Goal: Task Accomplishment & Management: Manage account settings

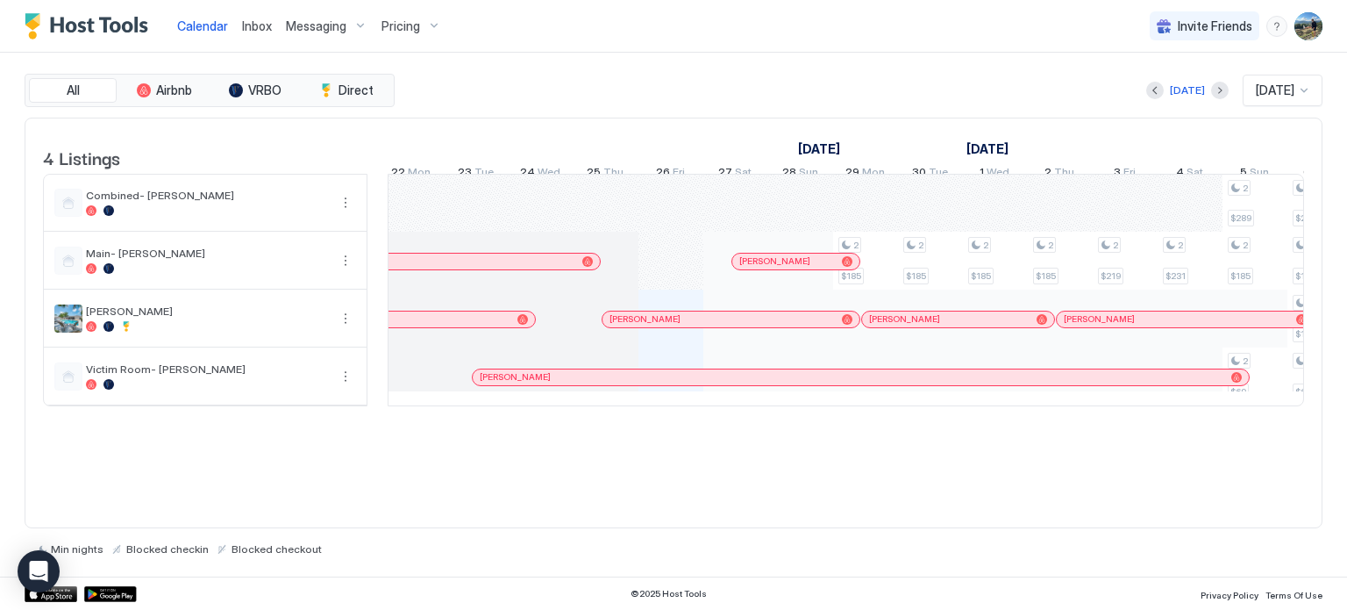
scroll to position [0, 688]
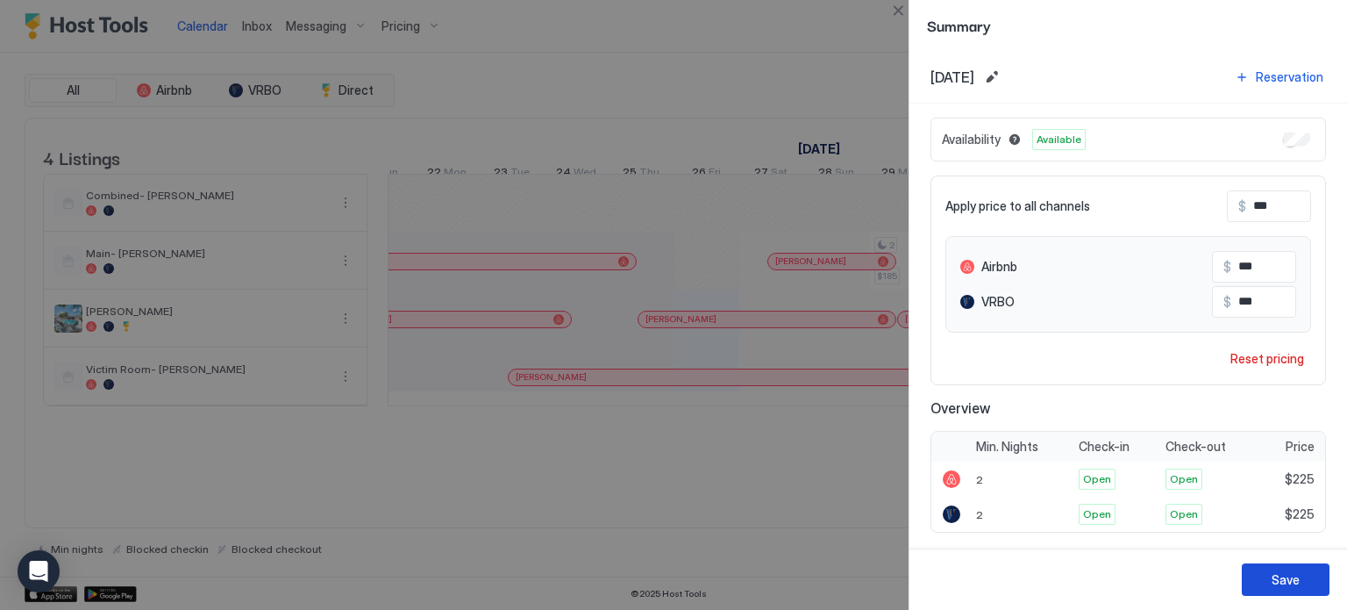
click at [1271, 574] on button "Save" at bounding box center [1286, 579] width 88 height 32
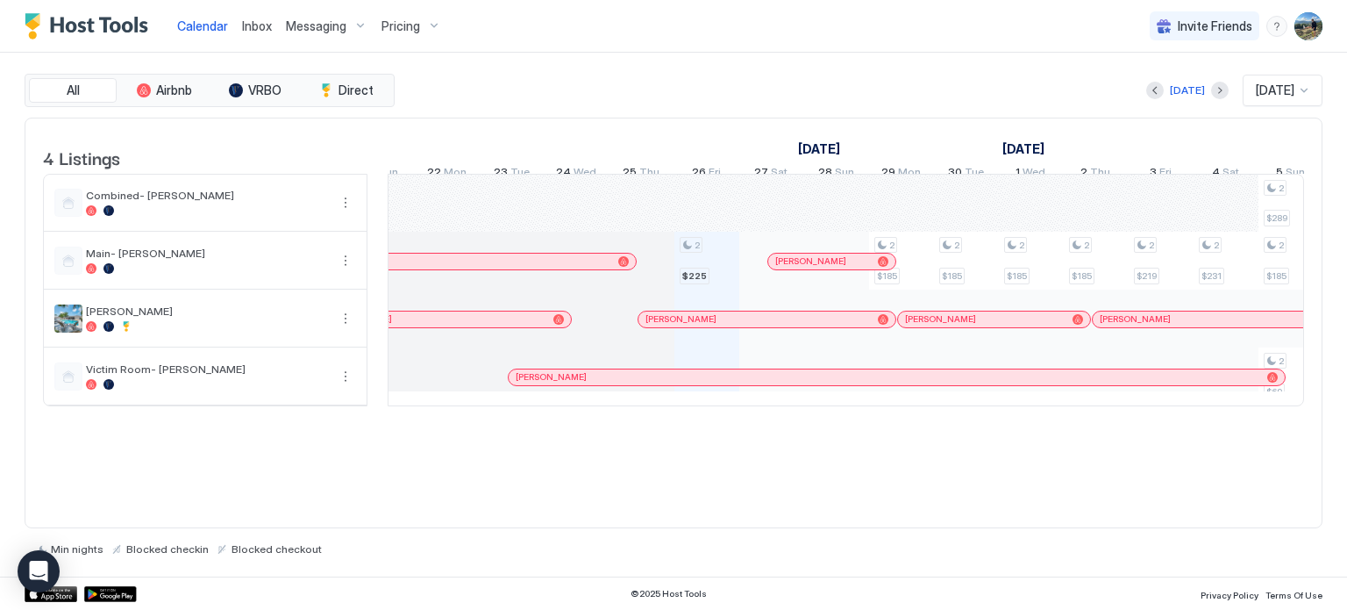
click at [399, 27] on span "Pricing" at bounding box center [401, 26] width 39 height 16
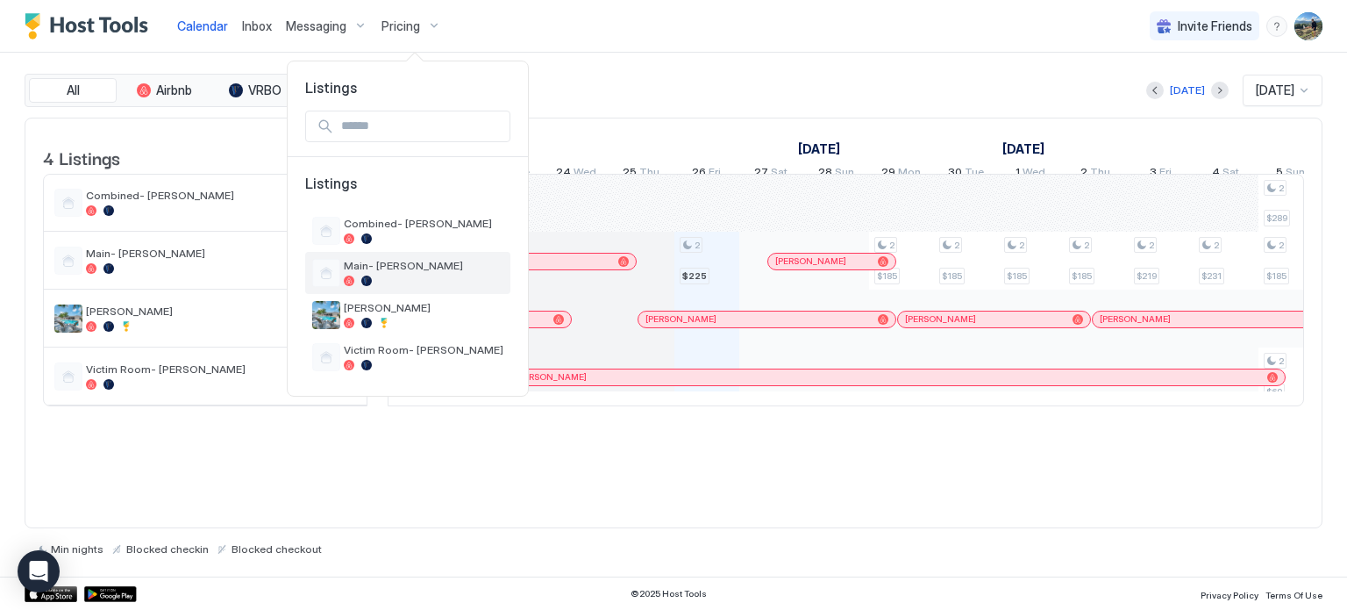
click at [411, 272] on div "Main- [PERSON_NAME]" at bounding box center [424, 272] width 160 height 27
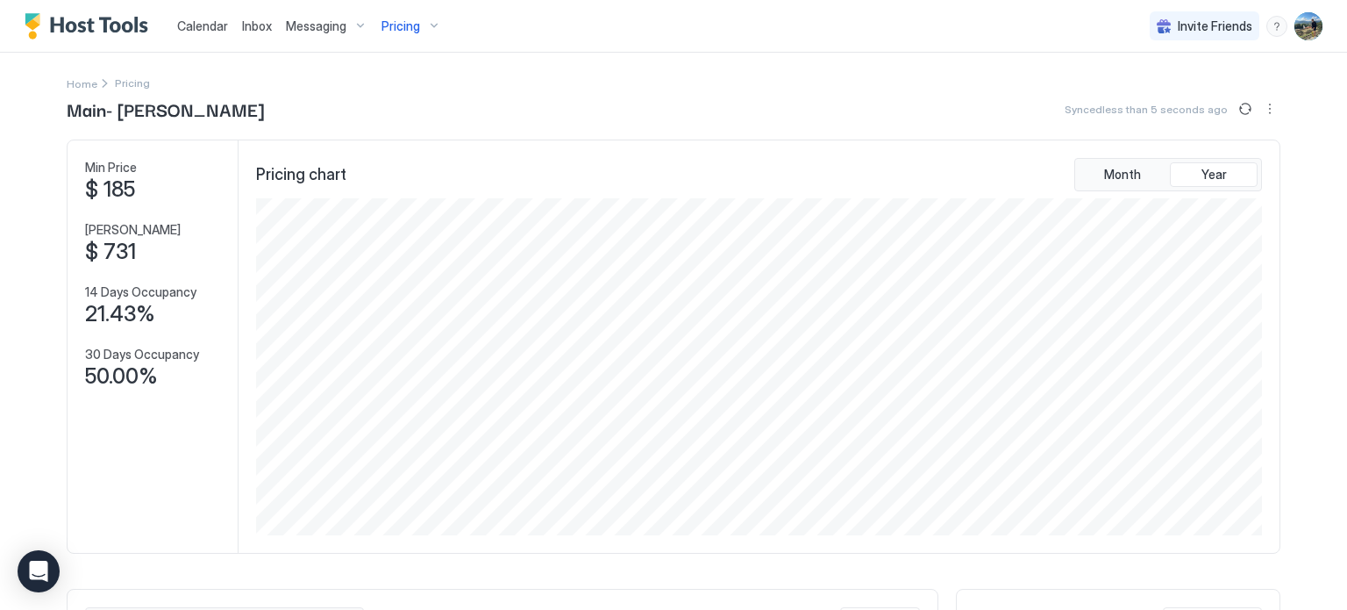
scroll to position [337, 1010]
click at [389, 27] on span "Pricing" at bounding box center [401, 26] width 39 height 16
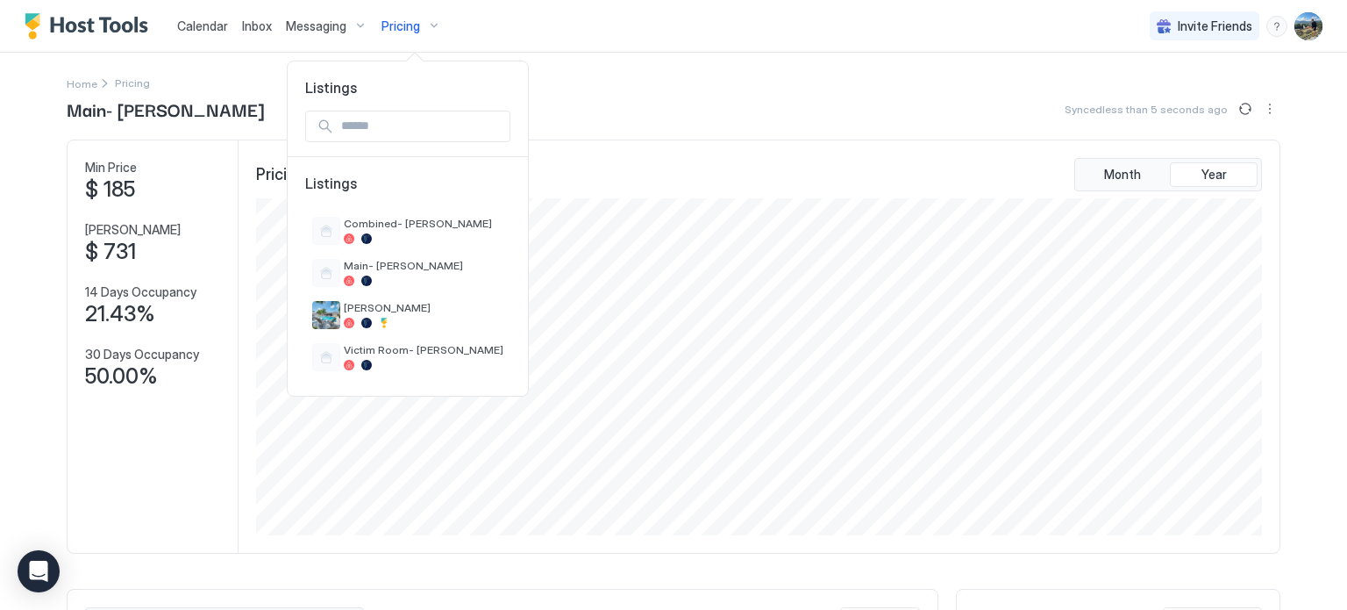
click at [509, 53] on div "Listings Listings Combined- [PERSON_NAME] Main- [PERSON_NAME] [PERSON_NAME] Vic…" at bounding box center [408, 224] width 242 height 345
click at [681, 108] on div at bounding box center [673, 305] width 1347 height 610
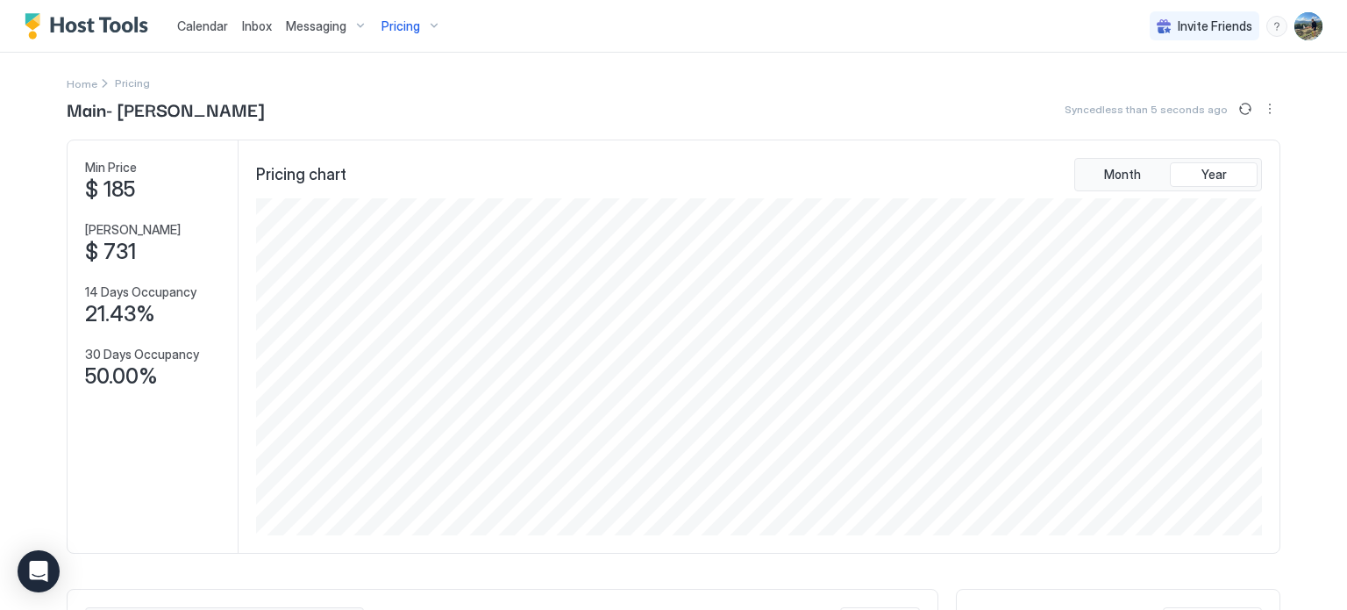
scroll to position [351, 0]
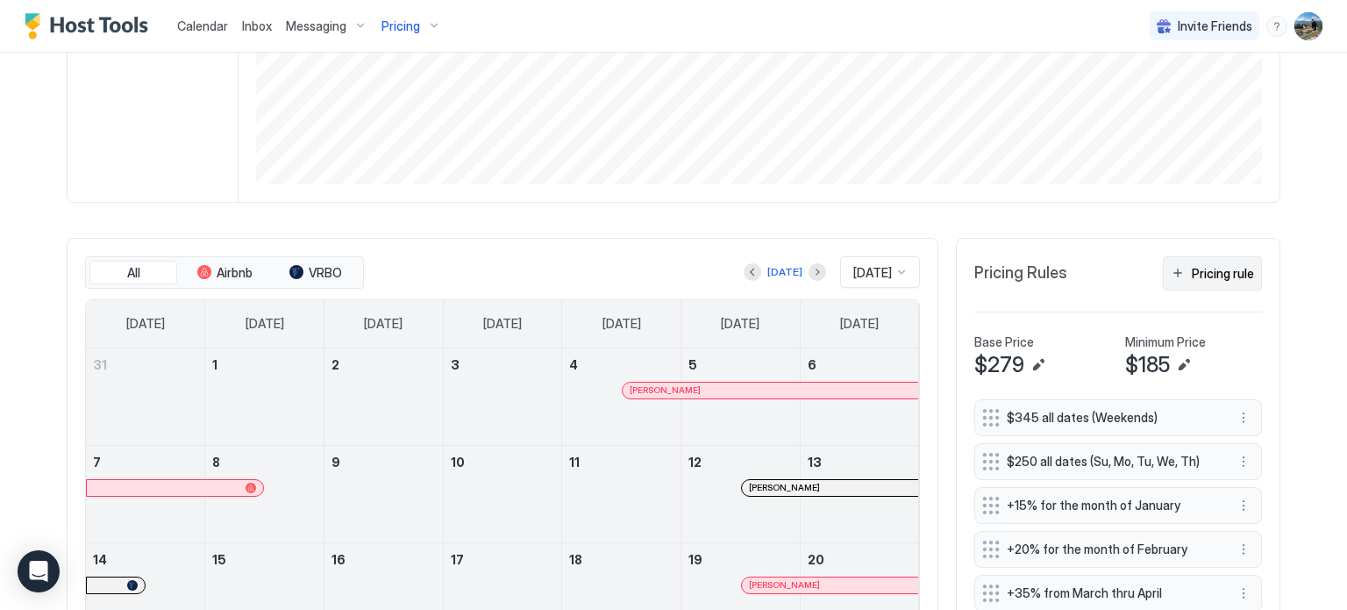
click at [1182, 273] on button "Pricing rule" at bounding box center [1212, 273] width 99 height 34
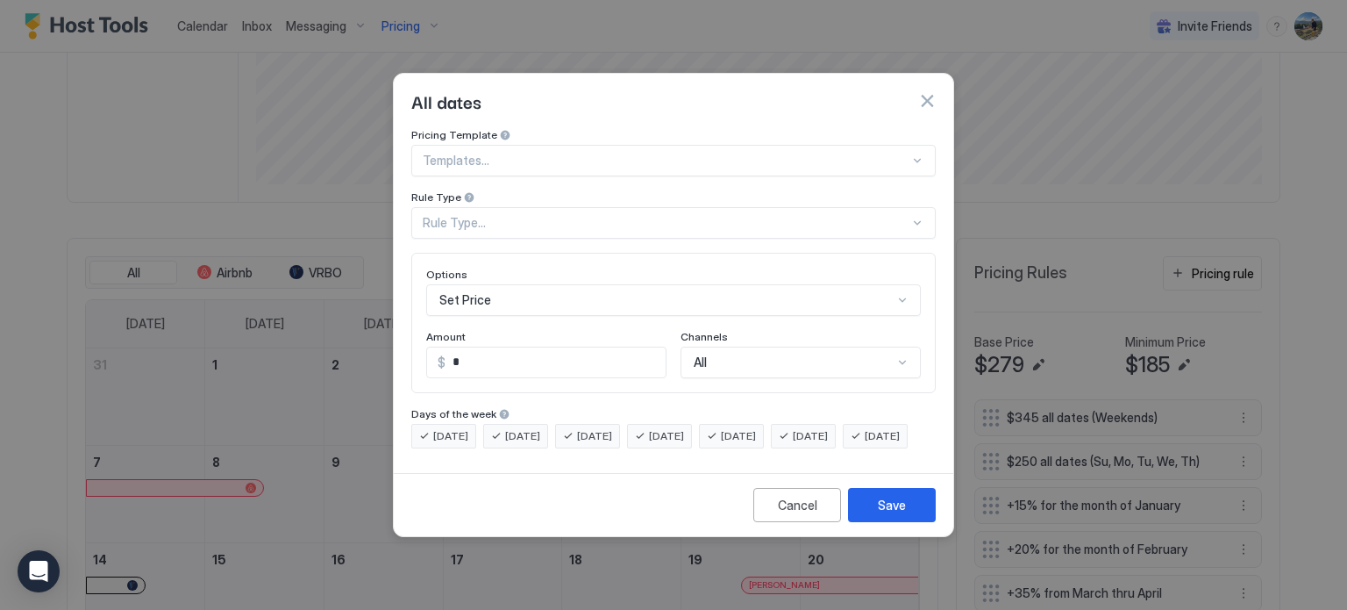
click at [539, 215] on div "Rule Type..." at bounding box center [666, 223] width 487 height 16
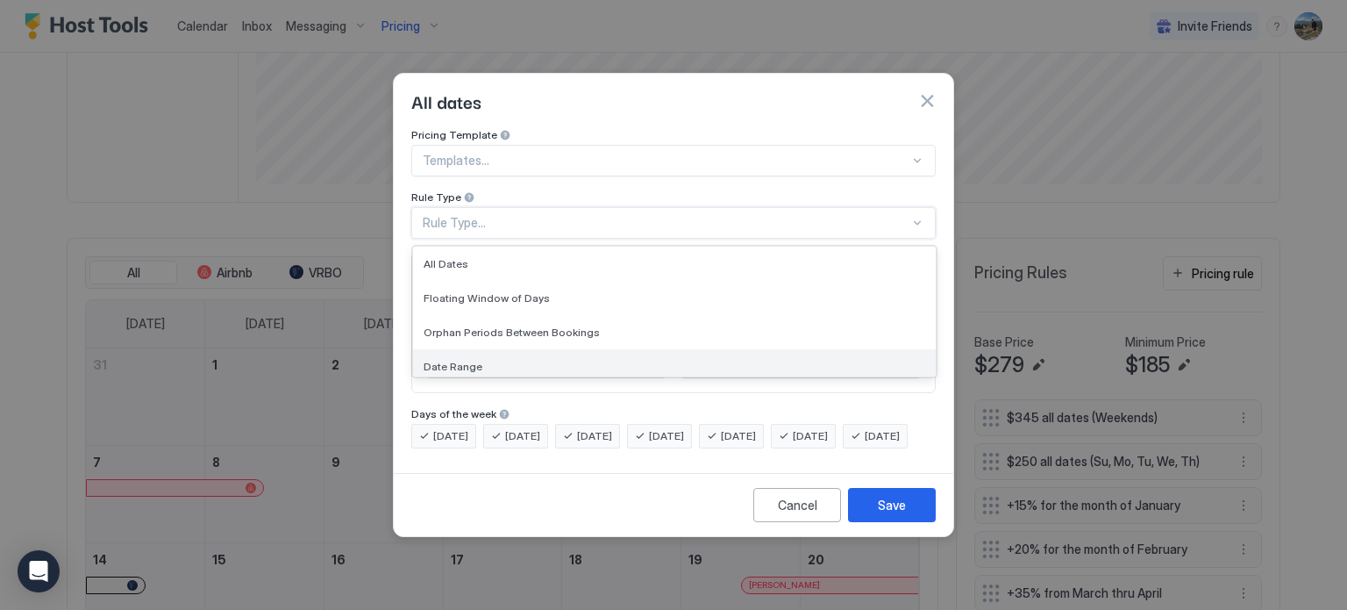
click at [445, 360] on span "Date Range" at bounding box center [453, 366] width 59 height 13
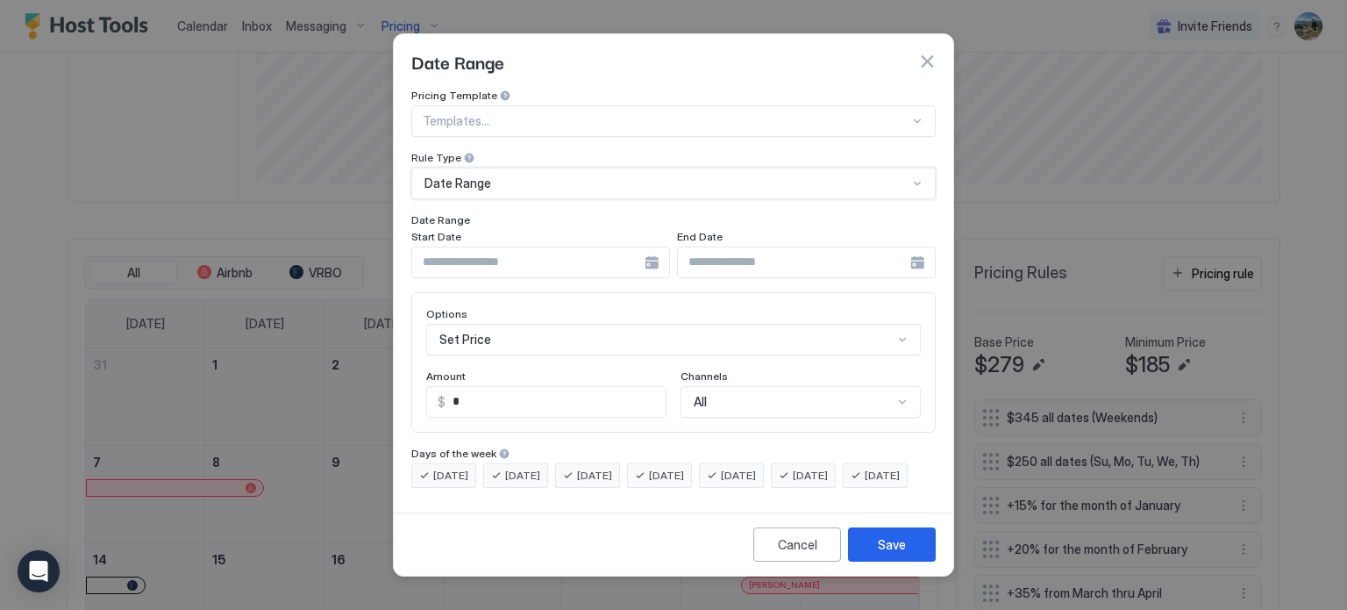
click at [532, 247] on input "Input Field" at bounding box center [528, 262] width 232 height 30
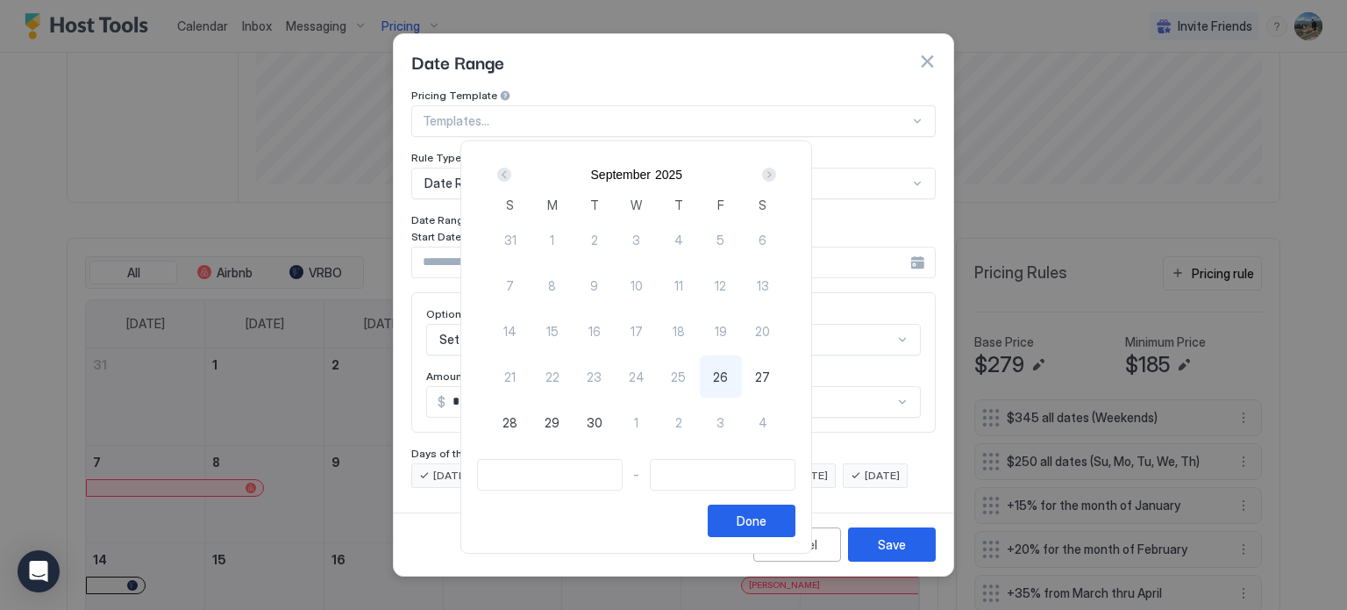
click at [728, 376] on span "26" at bounding box center [720, 377] width 15 height 18
type input "**********"
click at [770, 376] on span "27" at bounding box center [762, 377] width 15 height 18
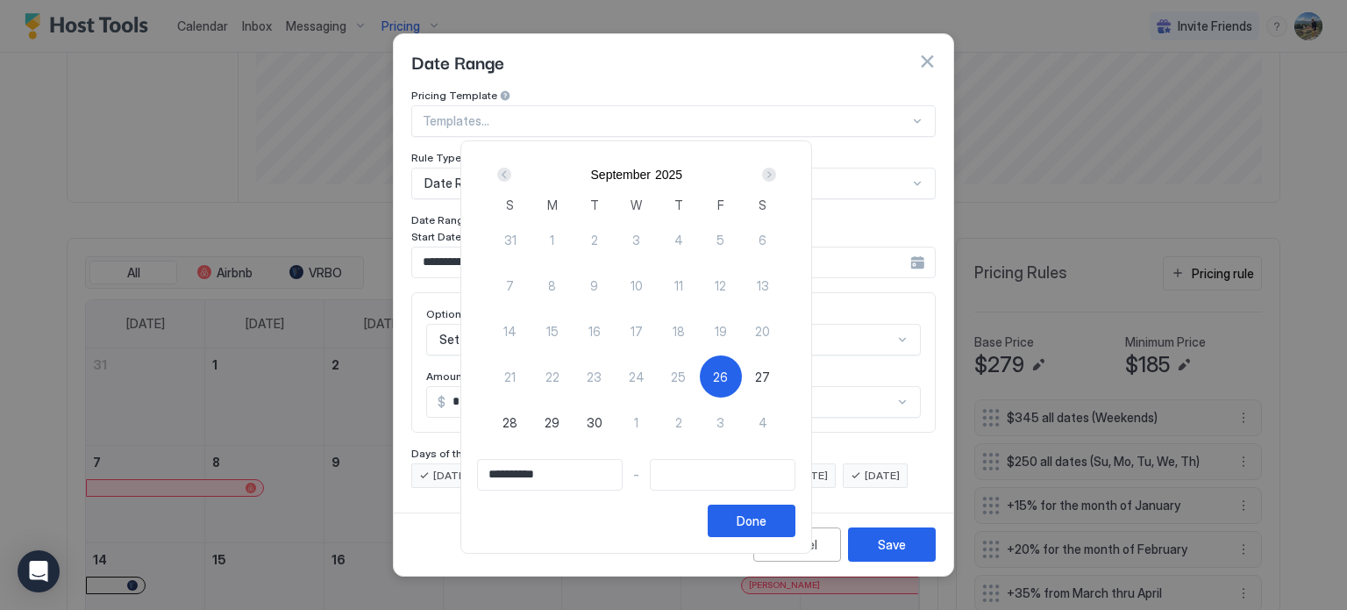
type input "**********"
click at [767, 513] on div "Done" at bounding box center [752, 520] width 30 height 18
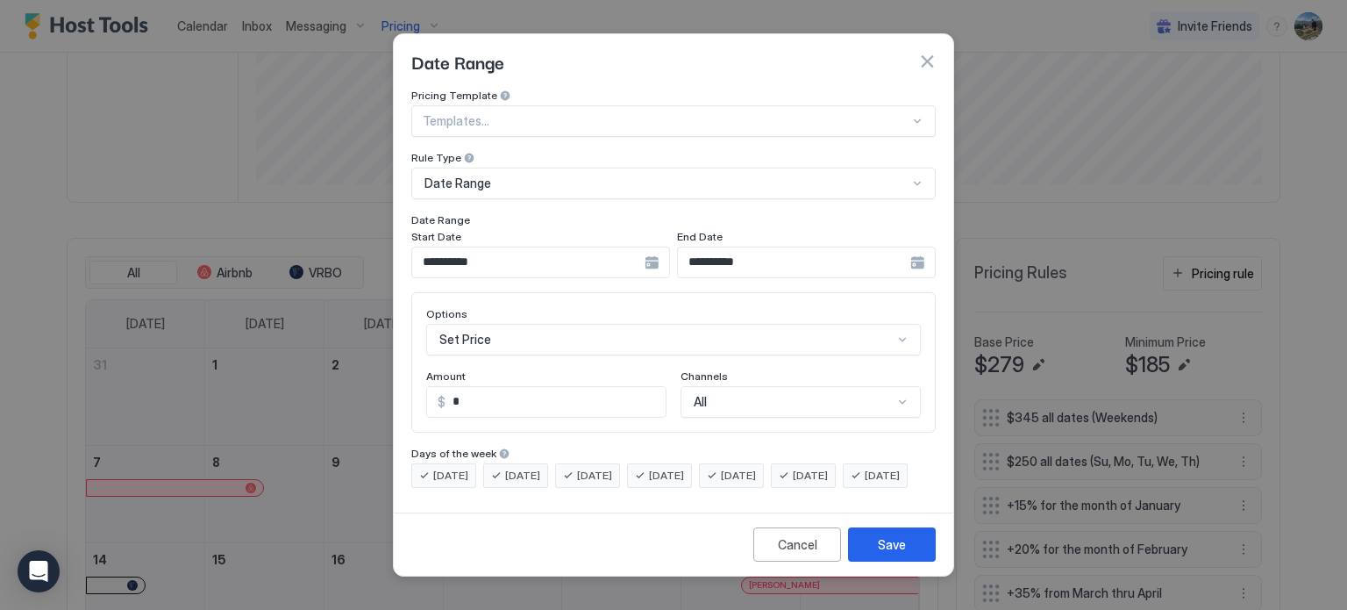
click at [484, 113] on div at bounding box center [666, 121] width 487 height 16
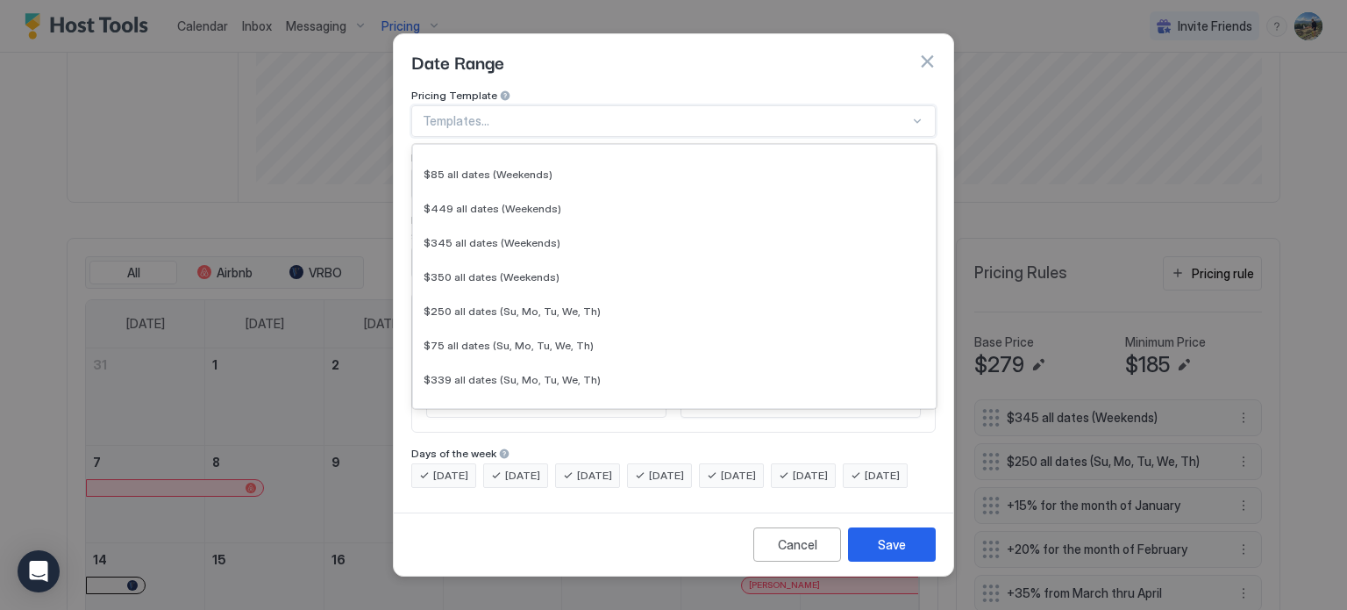
scroll to position [263, 0]
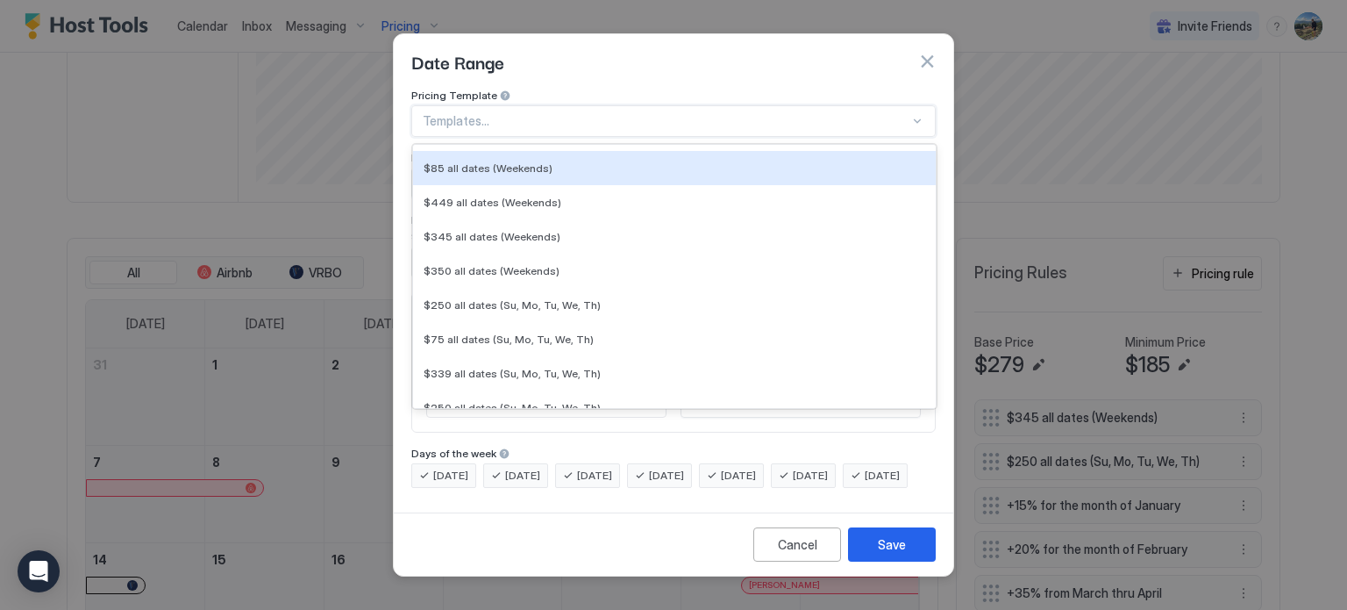
click at [554, 63] on div "Date Range" at bounding box center [674, 61] width 560 height 54
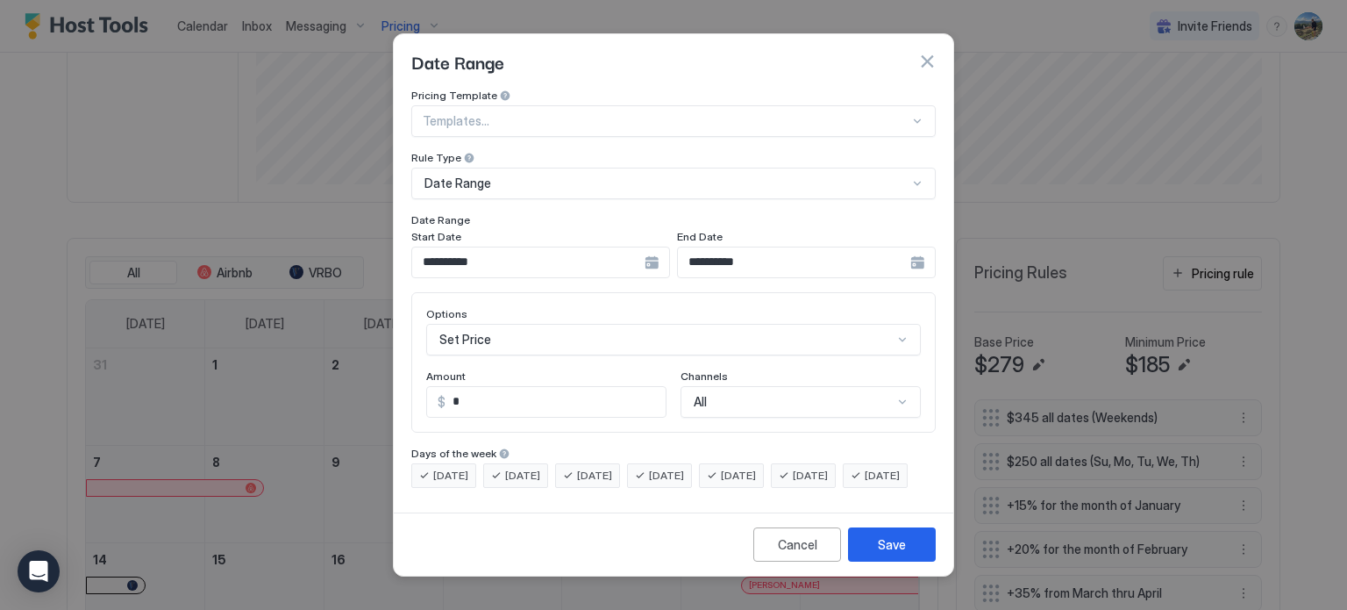
click at [511, 175] on div "Date Range" at bounding box center [666, 183] width 483 height 16
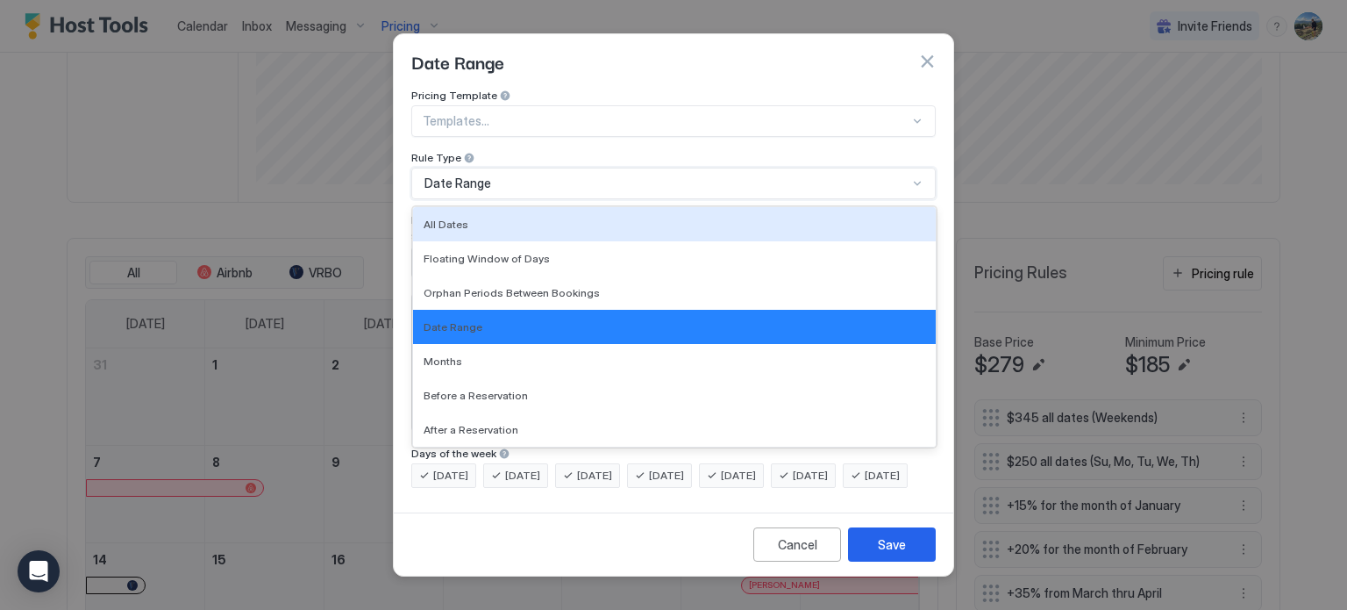
click at [582, 89] on div "Pricing Template" at bounding box center [673, 97] width 525 height 17
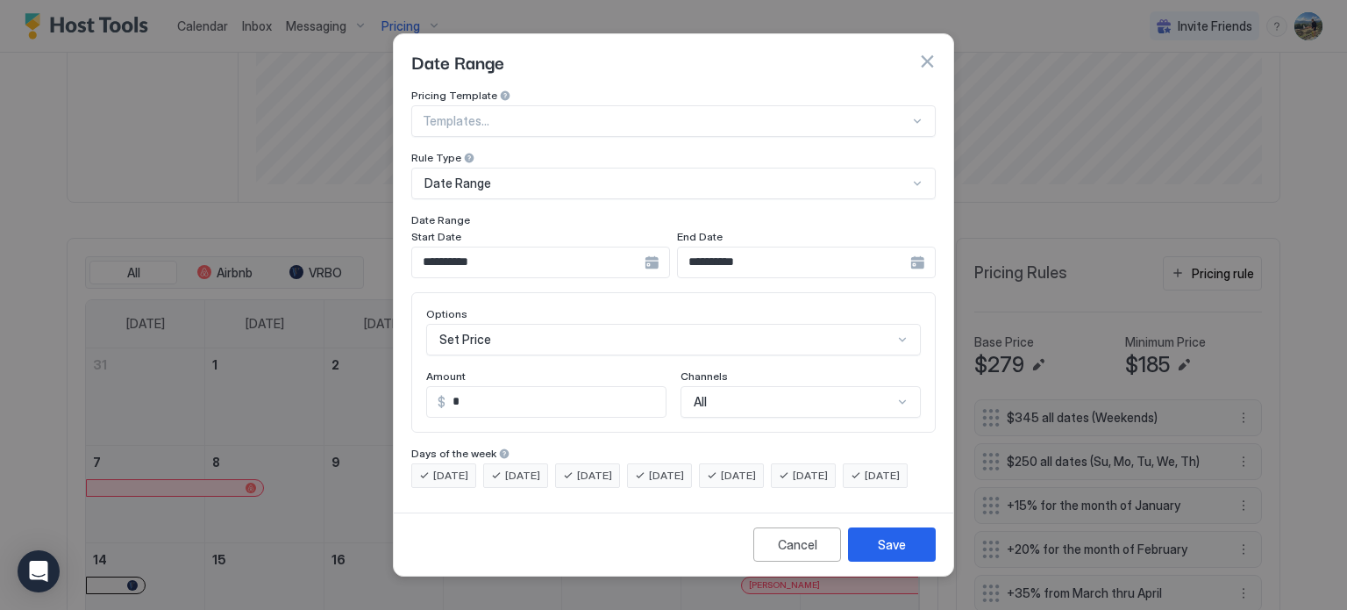
click at [544, 332] on div "Set Price" at bounding box center [673, 340] width 495 height 32
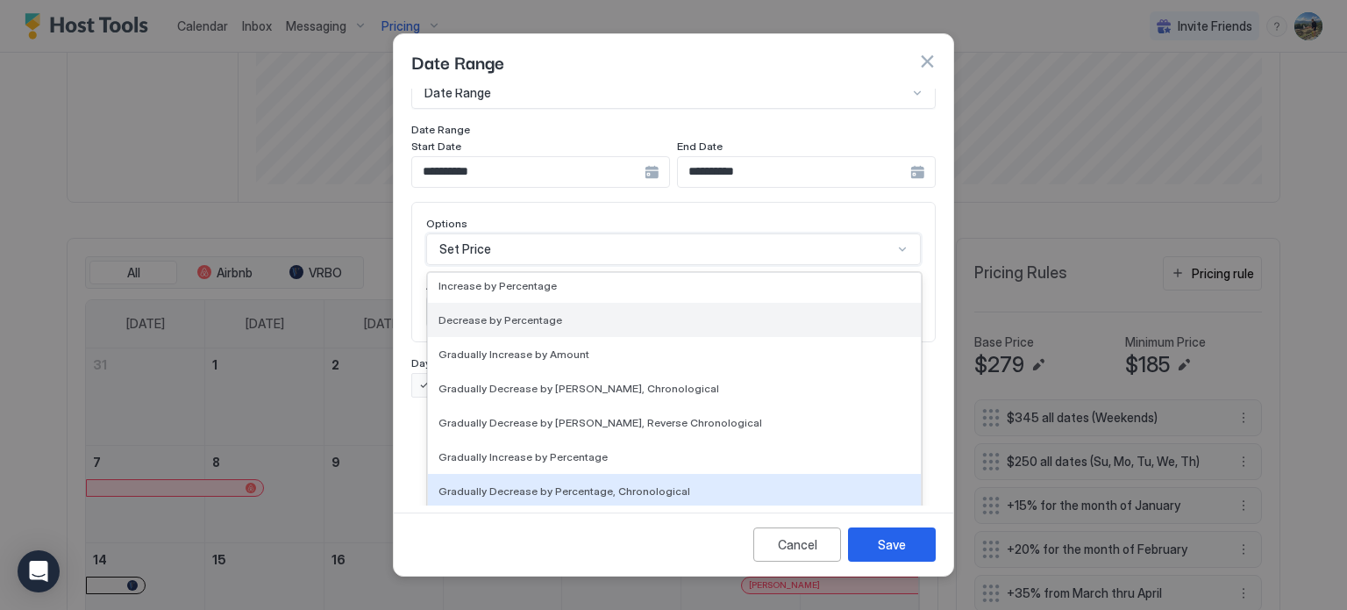
scroll to position [318, 0]
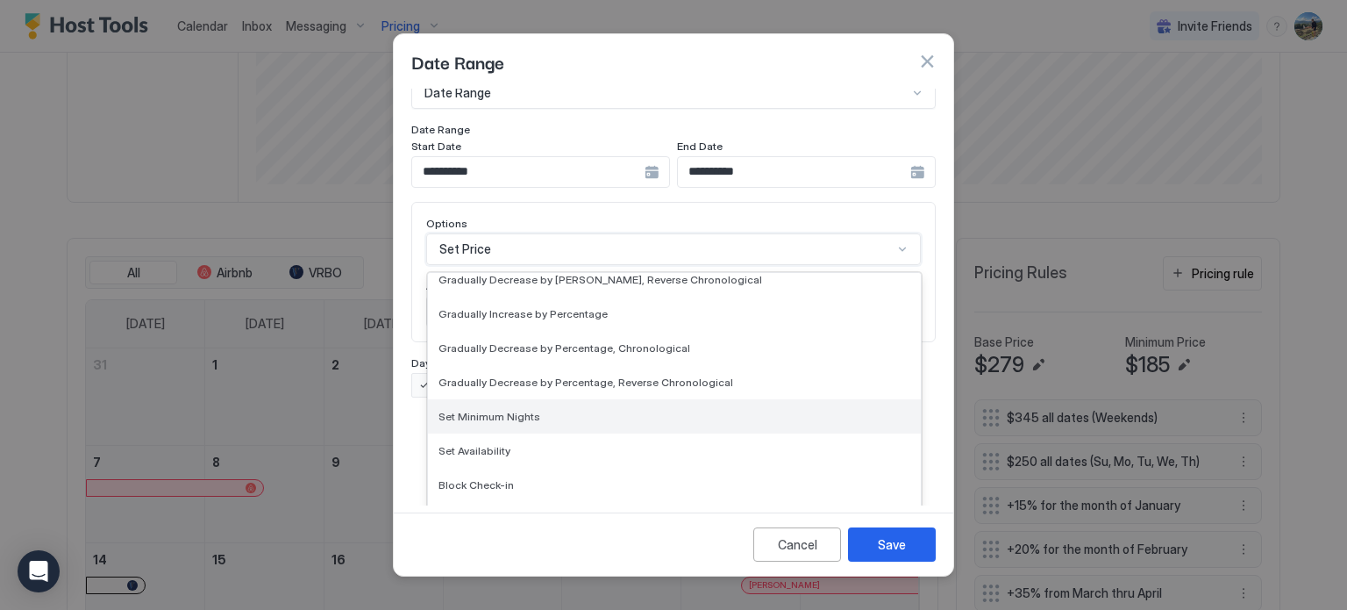
click at [481, 399] on div "Set Minimum Nights" at bounding box center [674, 416] width 493 height 34
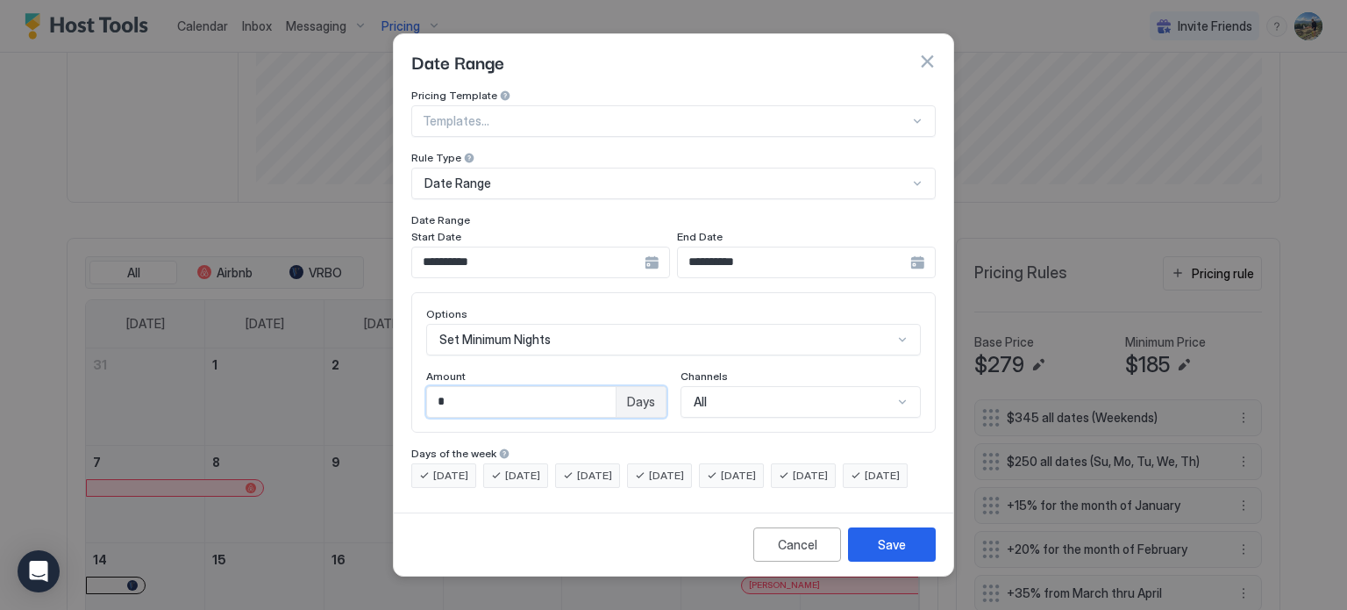
drag, startPoint x: 496, startPoint y: 383, endPoint x: 374, endPoint y: 384, distance: 121.9
click at [372, 389] on div "**********" at bounding box center [673, 305] width 1347 height 610
type input "*"
click at [874, 561] on button "Save" at bounding box center [892, 544] width 88 height 34
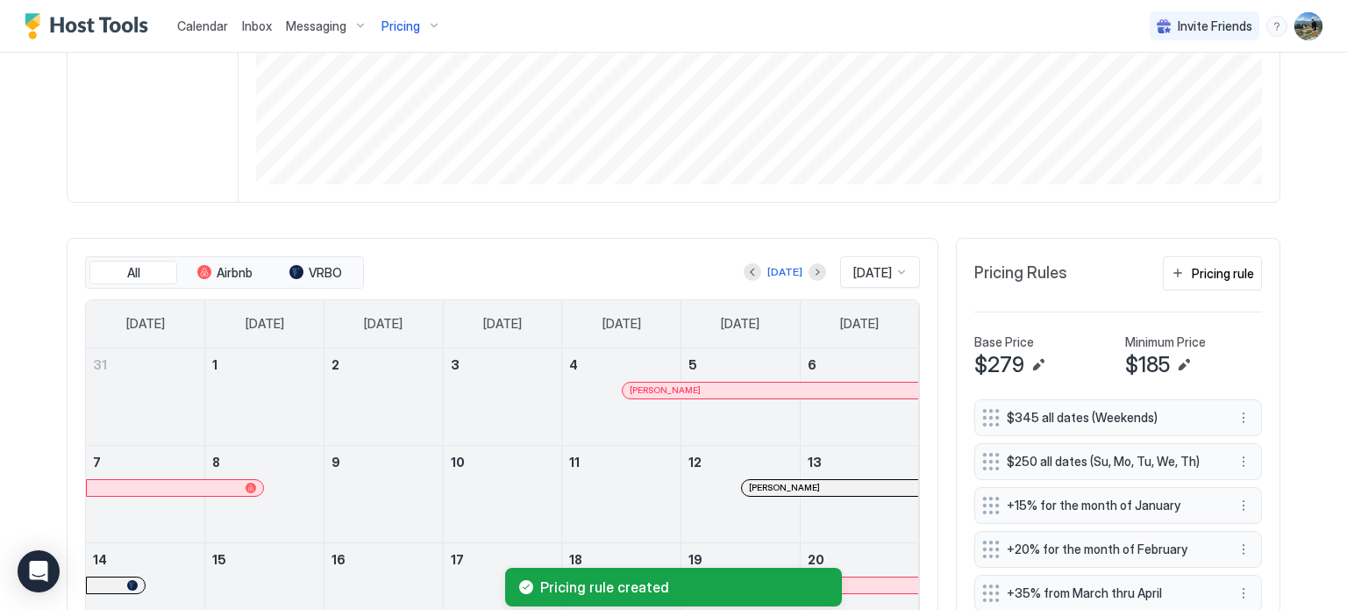
scroll to position [614, 0]
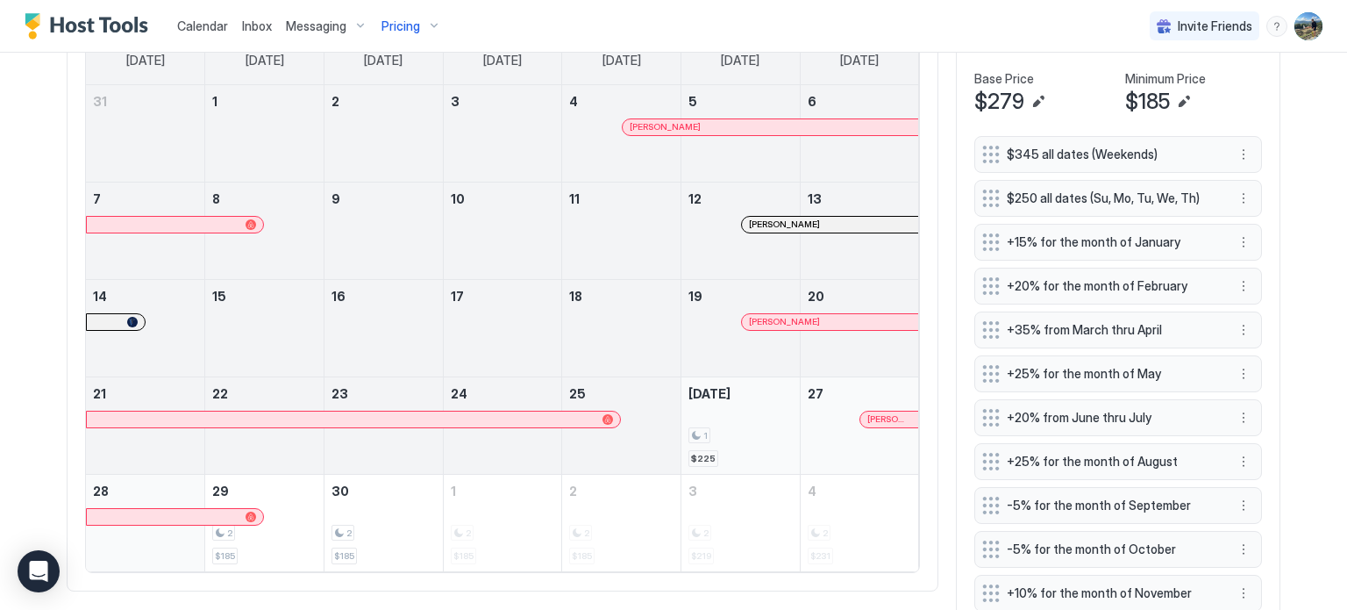
click at [723, 440] on div "1 $225" at bounding box center [741, 425] width 104 height 82
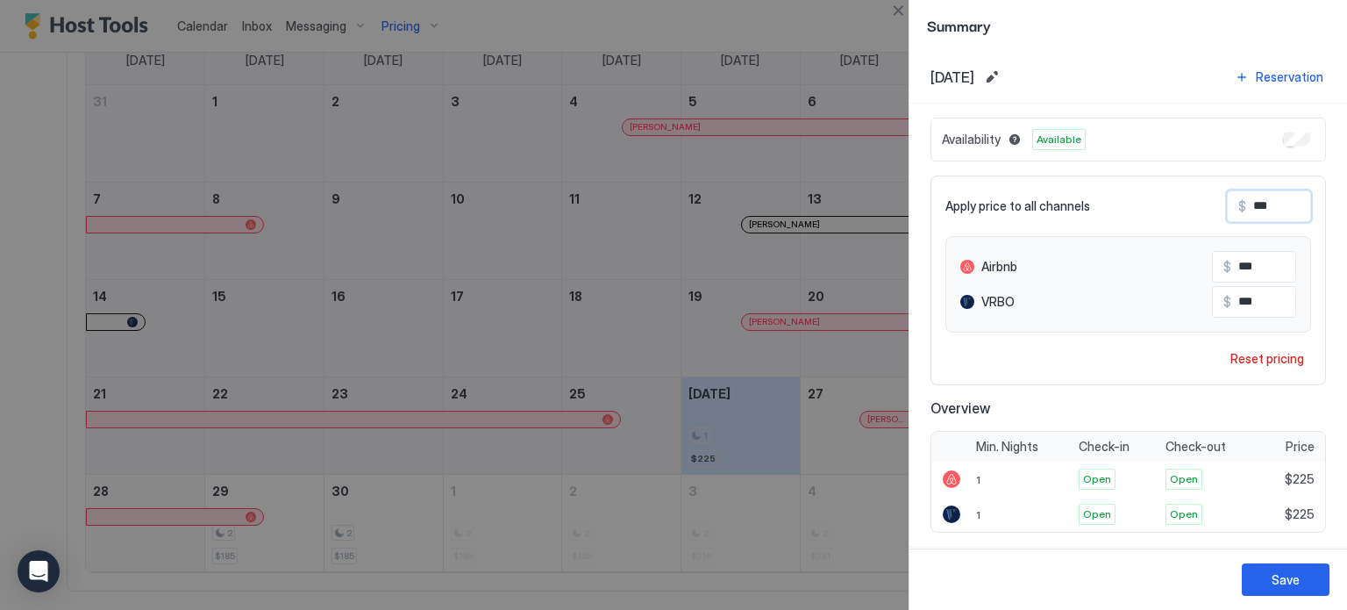
drag, startPoint x: 1274, startPoint y: 206, endPoint x: 1209, endPoint y: 202, distance: 65.1
click at [1209, 202] on div "Apply price to all channels $ ***" at bounding box center [1129, 206] width 366 height 32
type input "*"
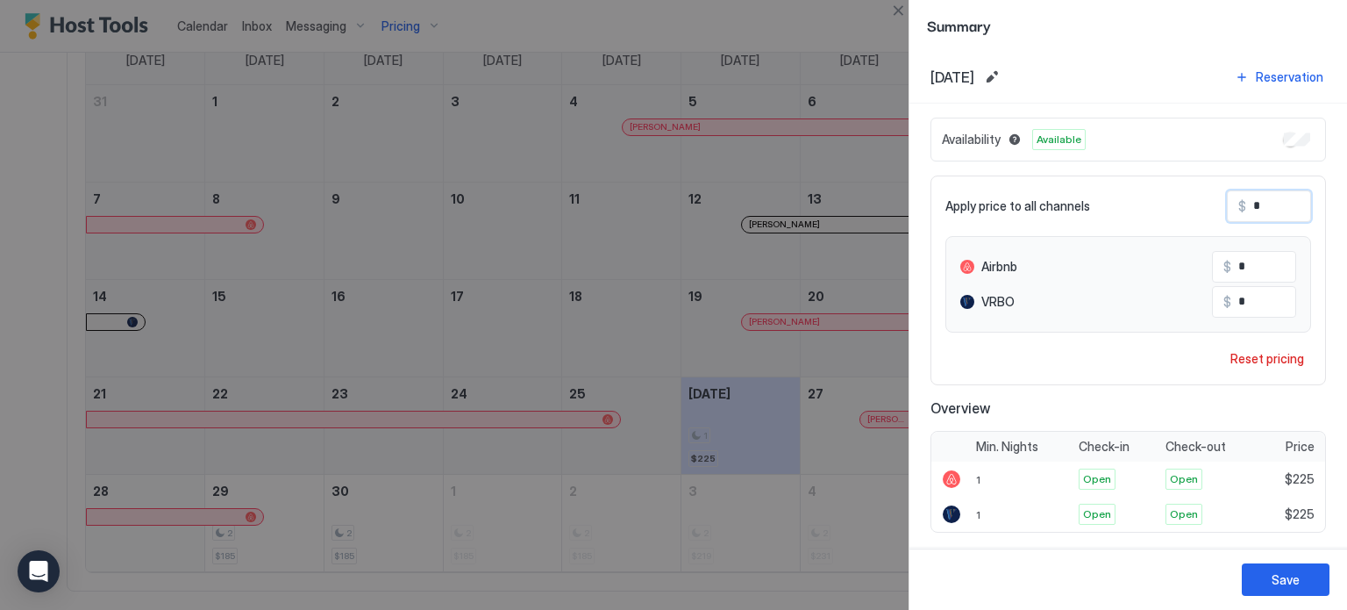
type input "**"
click at [1264, 580] on button "Save" at bounding box center [1286, 579] width 88 height 32
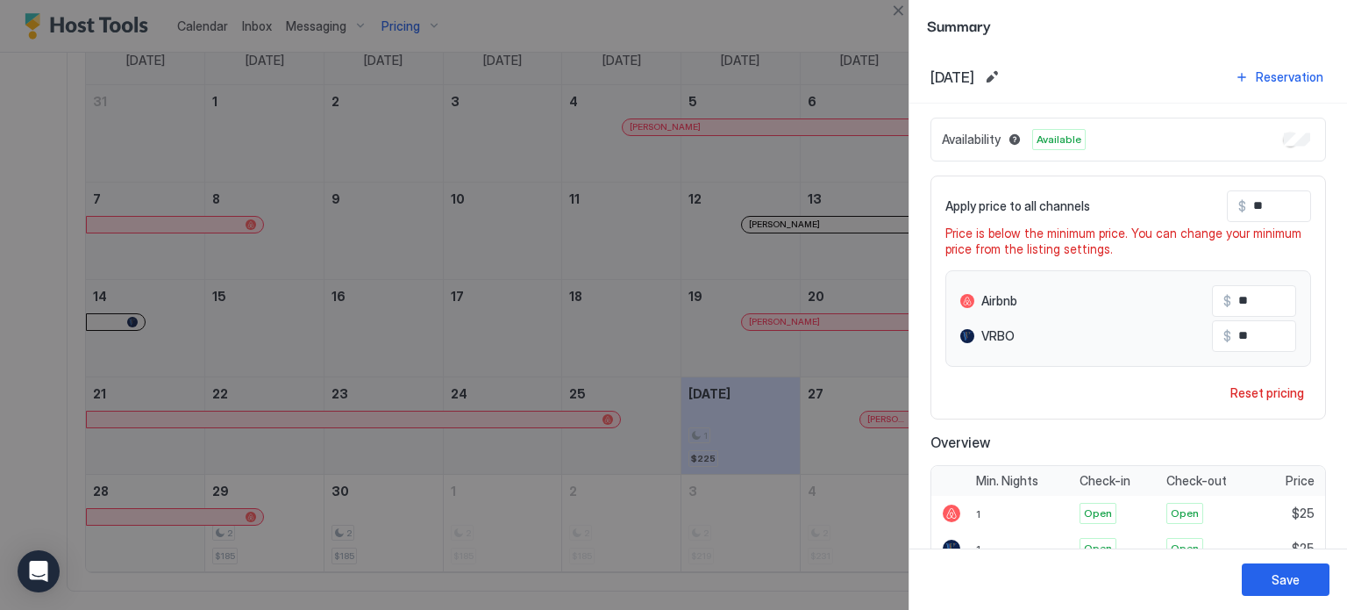
click at [810, 359] on div at bounding box center [673, 305] width 1347 height 610
click at [740, 228] on div at bounding box center [673, 305] width 1347 height 610
click at [898, 11] on button "Close" at bounding box center [898, 10] width 21 height 21
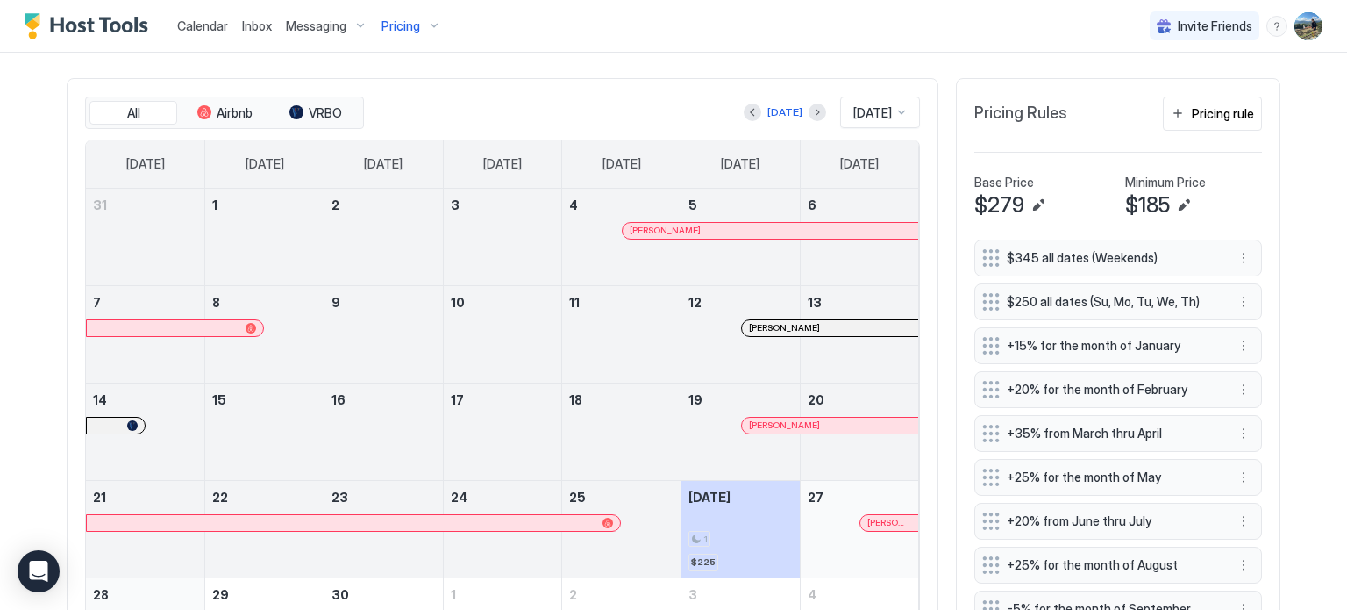
scroll to position [351, 0]
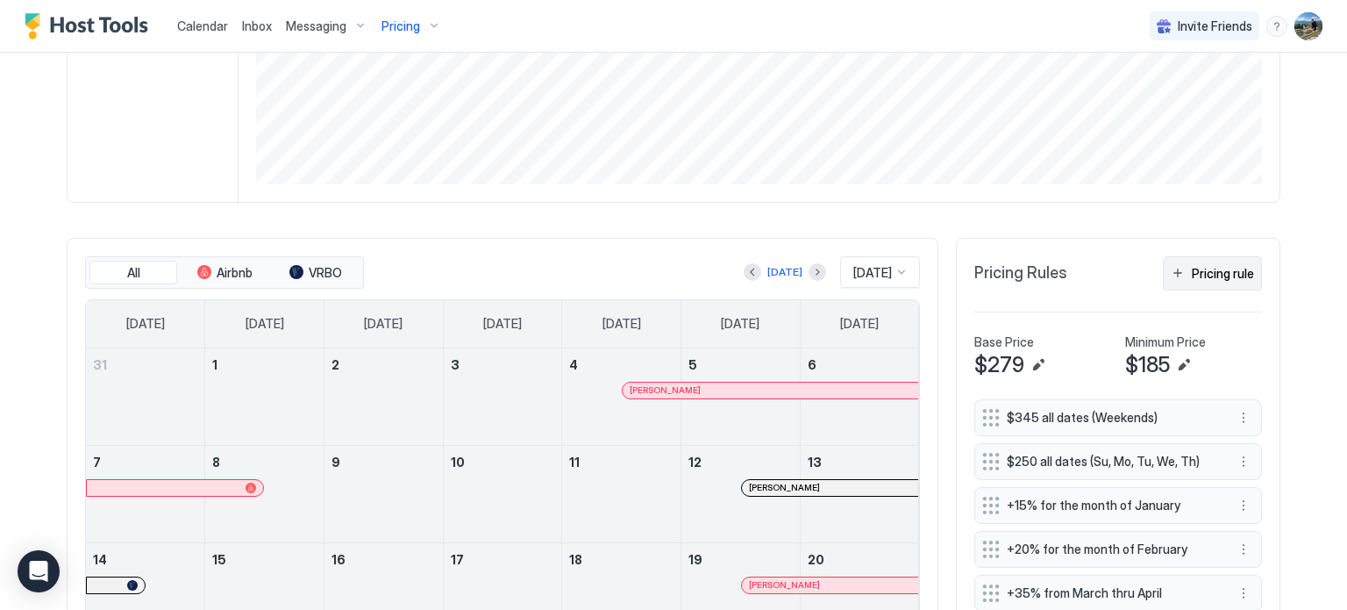
click at [1193, 264] on div "Pricing rule" at bounding box center [1223, 273] width 62 height 18
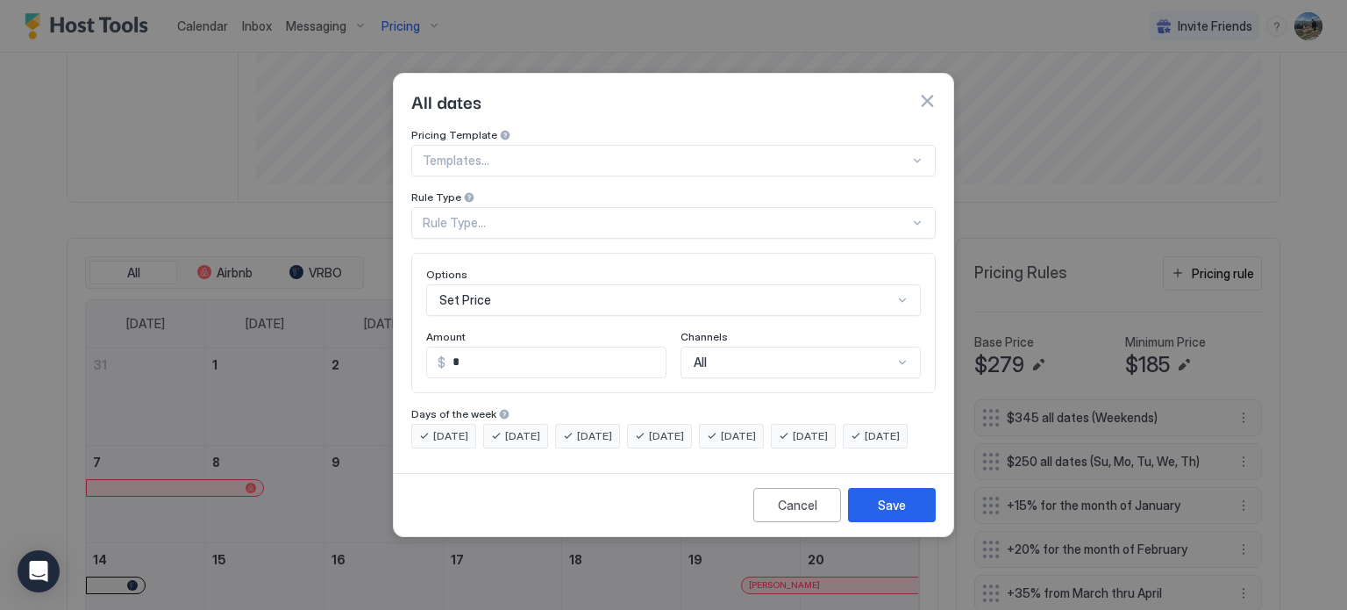
click at [476, 190] on div "Rule Type" at bounding box center [673, 198] width 525 height 17
click at [476, 215] on div "Rule Type..." at bounding box center [666, 223] width 487 height 16
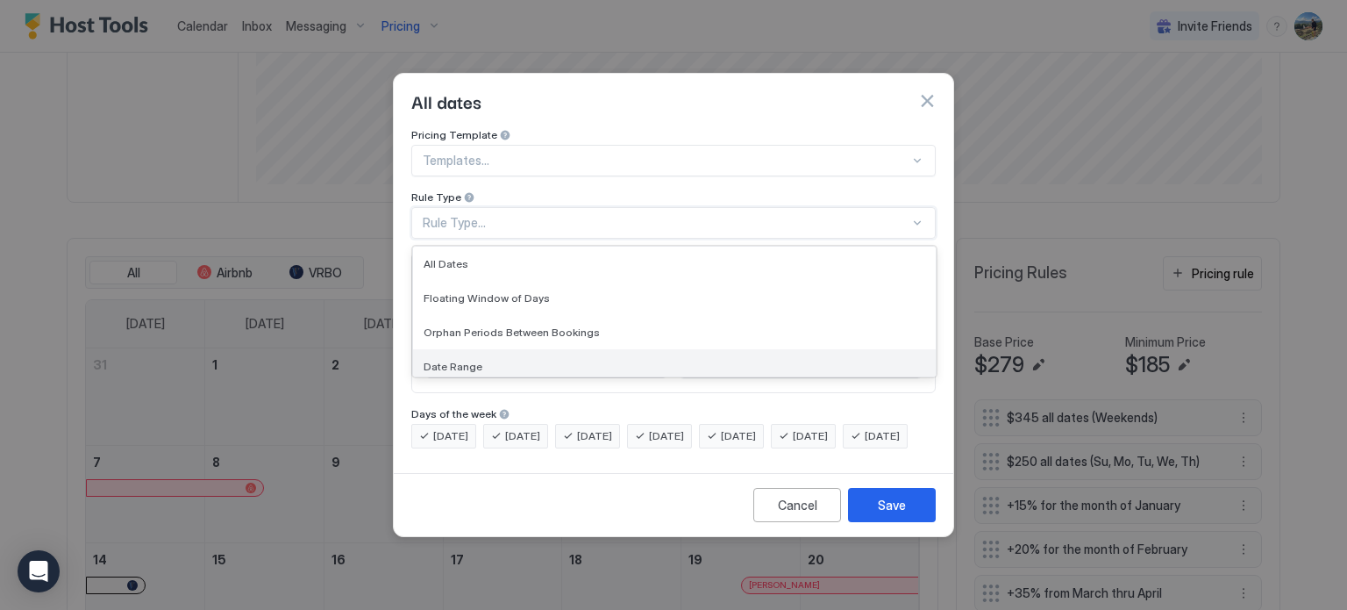
click at [486, 349] on div "Date Range" at bounding box center [674, 366] width 523 height 34
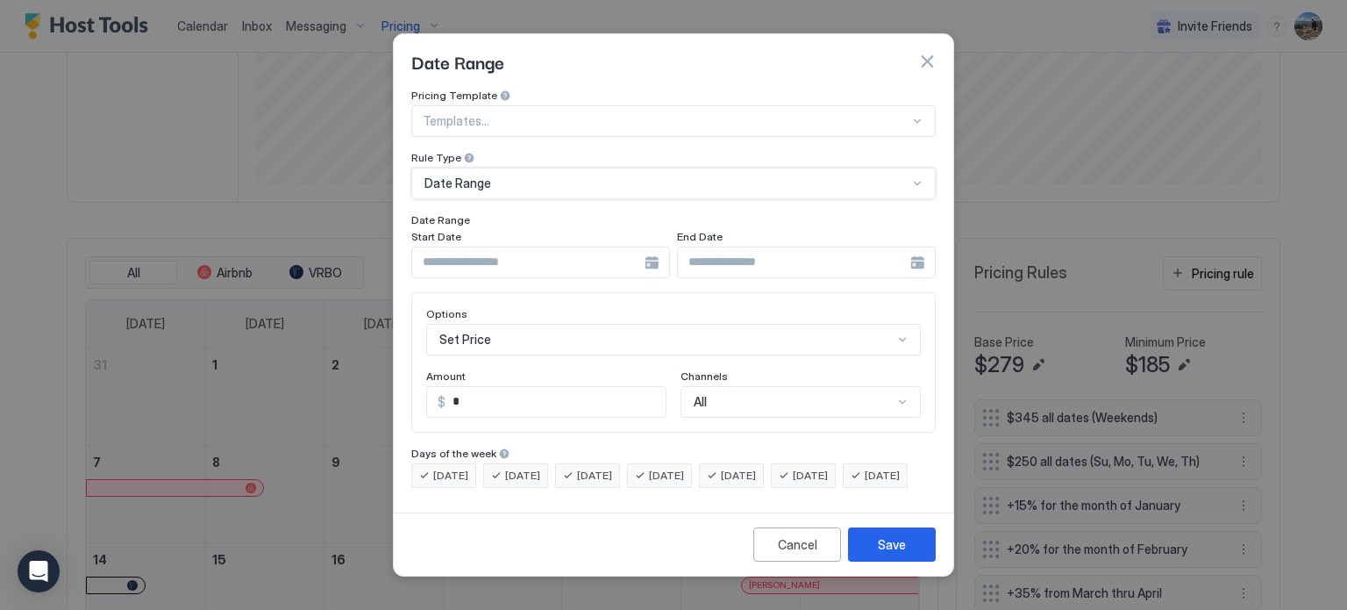
click at [494, 262] on div at bounding box center [540, 262] width 259 height 32
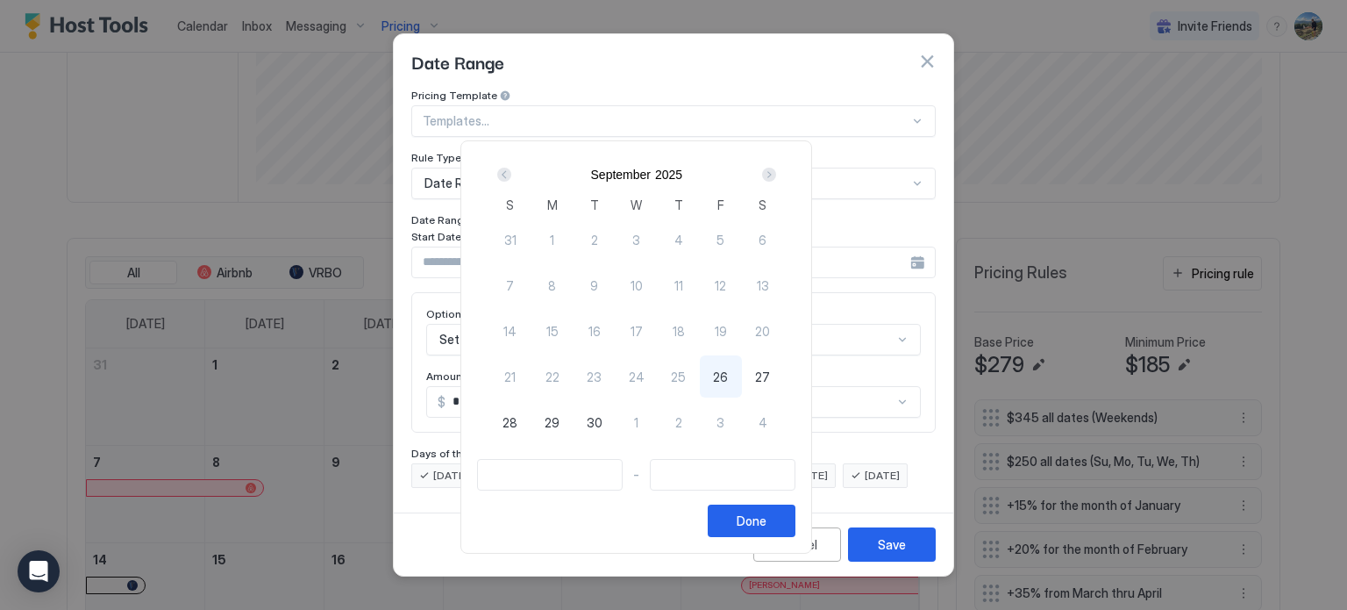
click at [728, 382] on span "26" at bounding box center [720, 377] width 15 height 18
type input "**********"
click at [784, 378] on div "27" at bounding box center [763, 376] width 42 height 42
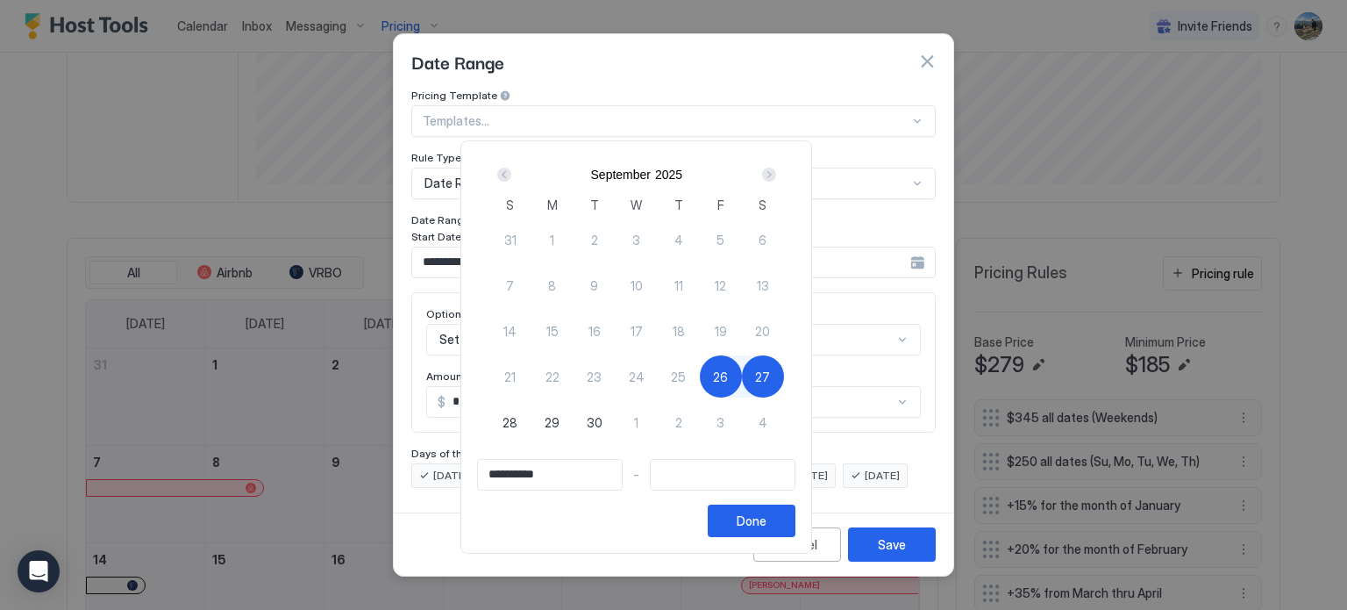
type input "**********"
click at [796, 511] on button "Done" at bounding box center [752, 520] width 88 height 32
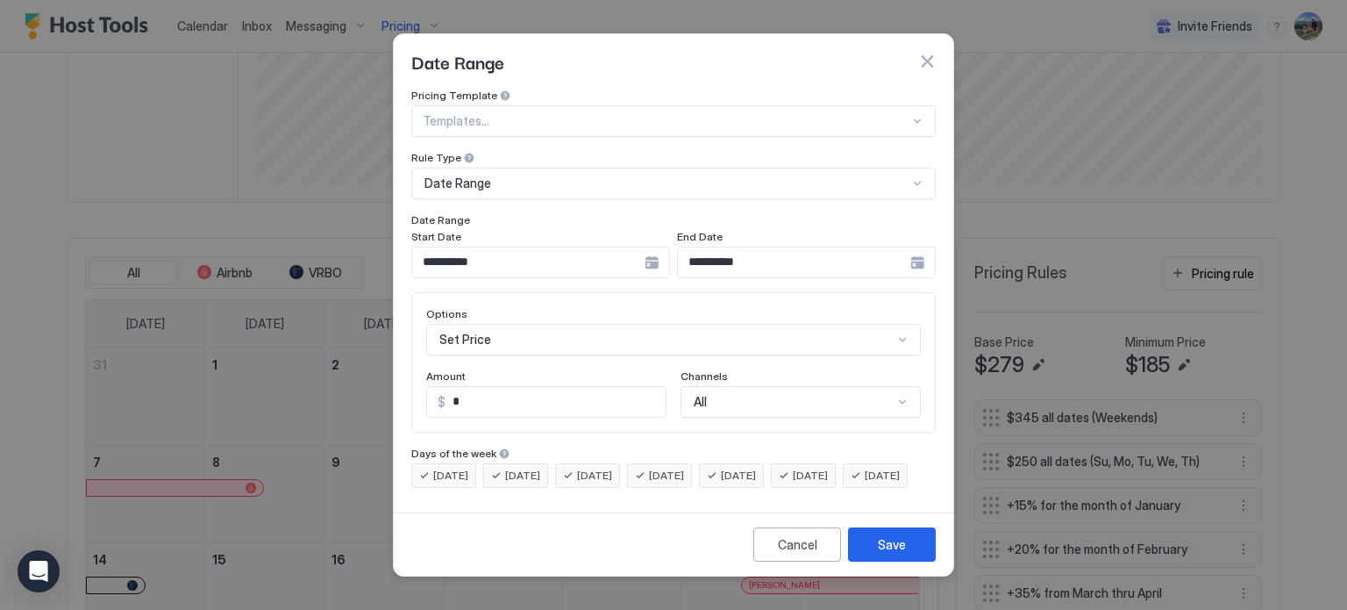
drag, startPoint x: 525, startPoint y: 389, endPoint x: 388, endPoint y: 374, distance: 138.5
click at [393, 385] on div "**********" at bounding box center [673, 304] width 561 height 543
type input "**"
click at [922, 575] on div "Cancel Save" at bounding box center [674, 543] width 560 height 63
click at [905, 561] on button "Save" at bounding box center [892, 544] width 88 height 34
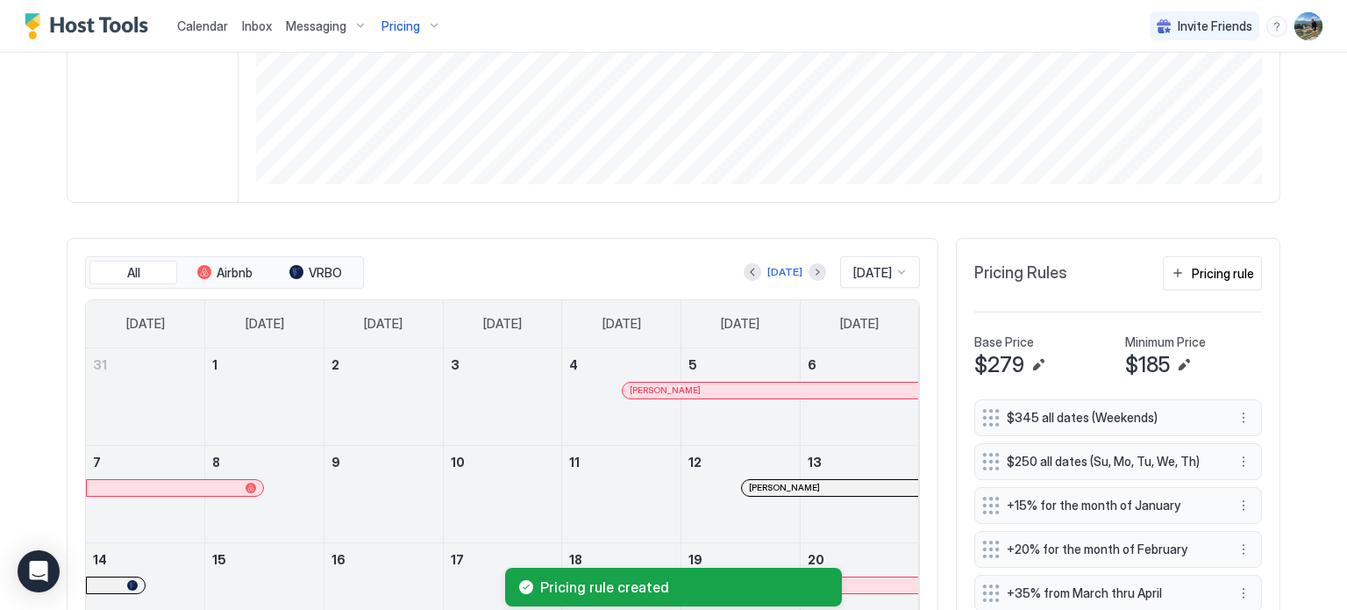
scroll to position [702, 0]
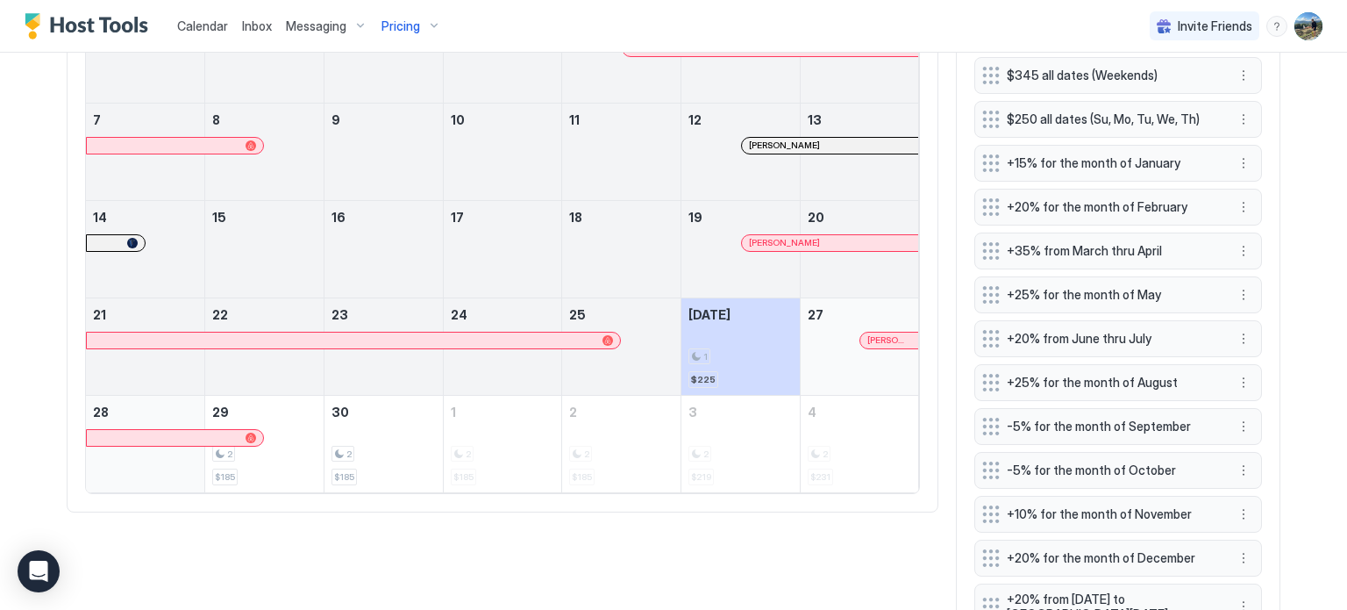
scroll to position [702, 0]
